Goal: Task Accomplishment & Management: Use online tool/utility

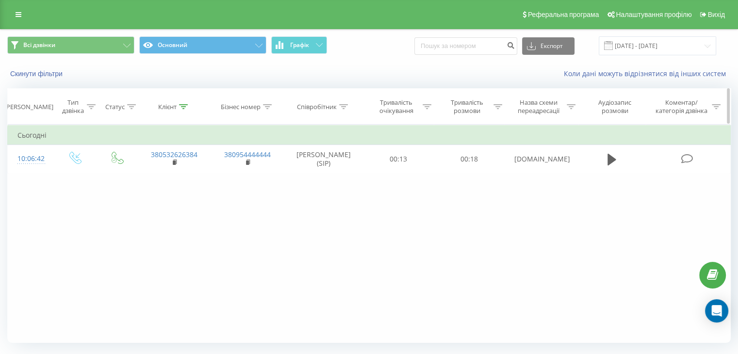
click at [186, 108] on icon at bounding box center [183, 106] width 9 height 5
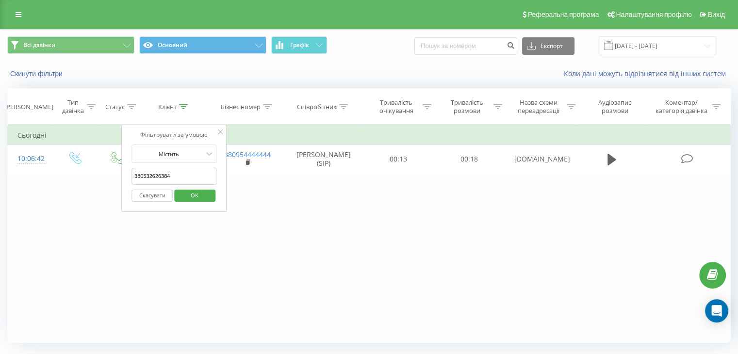
click at [184, 177] on input "380532626384" at bounding box center [174, 176] width 85 height 17
paste input "97764737"
type input "380977647374"
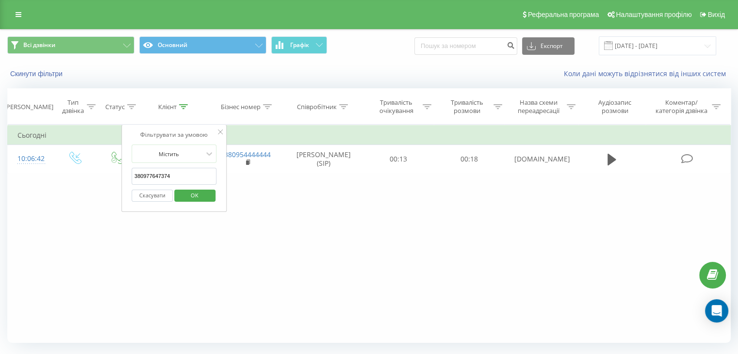
click at [204, 191] on span "OK" at bounding box center [194, 195] width 27 height 15
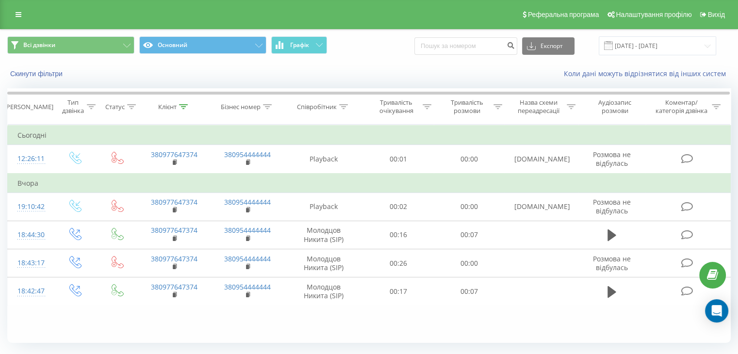
click at [1, 242] on div "Всі дзвінки Основний Графік Експорт .csv .xls .xlsx [DATE] - [DATE] Скинути філ…" at bounding box center [369, 204] width 738 height 350
click at [372, 321] on div "Фільтрувати за умовою Дорівнює Введіть значення Скасувати OK Фільтрувати за умо…" at bounding box center [369, 234] width 724 height 218
